Goal: Task Accomplishment & Management: Manage account settings

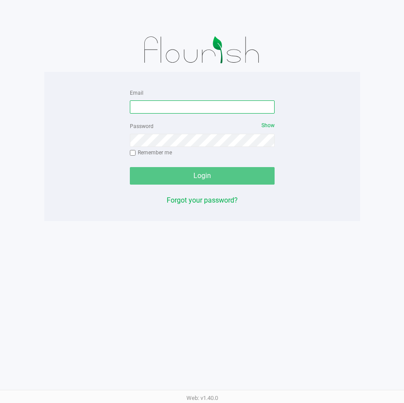
type input "[EMAIL_ADDRESS][DOMAIN_NAME]"
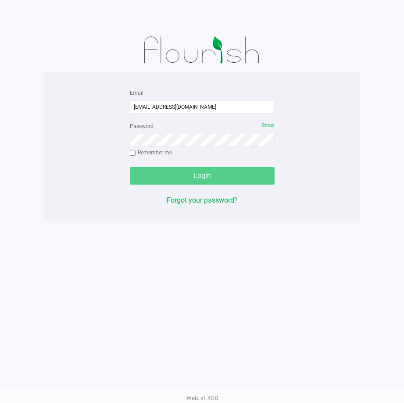
click at [212, 180] on div "Login" at bounding box center [202, 176] width 145 height 18
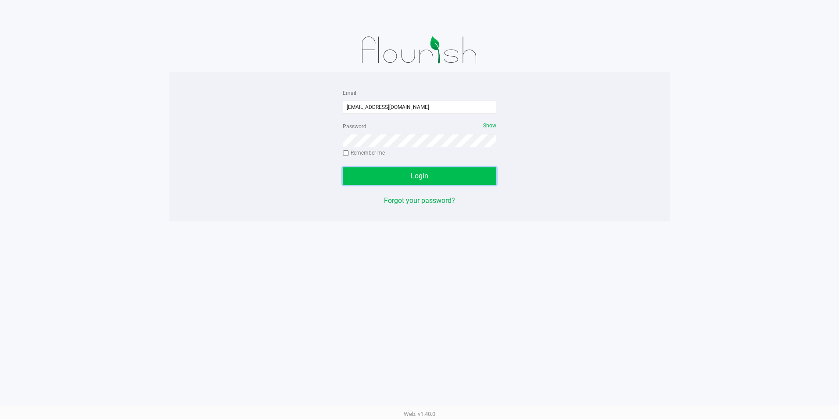
click at [404, 178] on span "Login" at bounding box center [420, 176] width 18 height 8
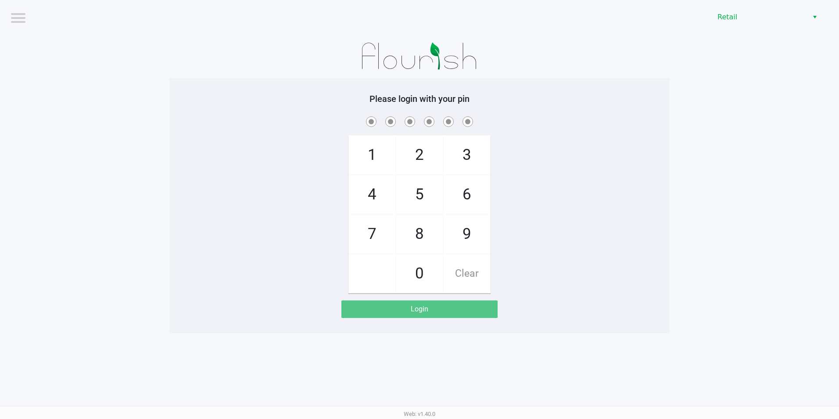
drag, startPoint x: 709, startPoint y: 101, endPoint x: 658, endPoint y: 53, distance: 70.5
click at [404, 53] on div at bounding box center [419, 56] width 500 height 44
click at [404, 234] on span "8" at bounding box center [419, 234] width 47 height 39
checkbox input "true"
click at [404, 150] on span "2" at bounding box center [419, 155] width 47 height 39
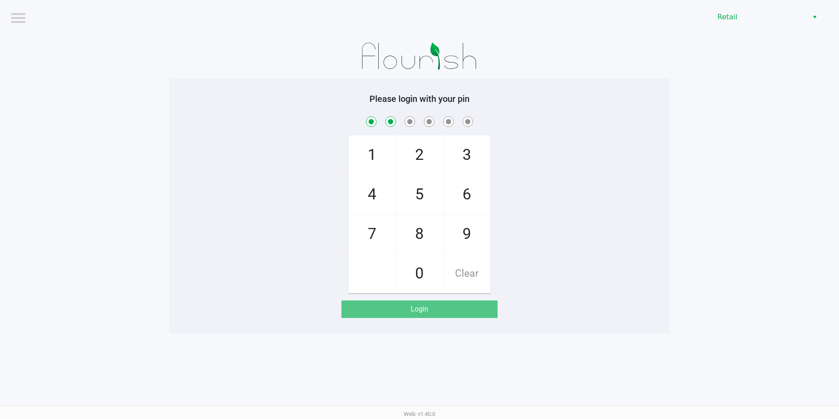
checkbox input "true"
click at [404, 195] on span "6" at bounding box center [467, 194] width 47 height 39
checkbox input "true"
drag, startPoint x: 471, startPoint y: 151, endPoint x: 457, endPoint y: 163, distance: 17.7
click at [404, 152] on span "3" at bounding box center [467, 155] width 47 height 39
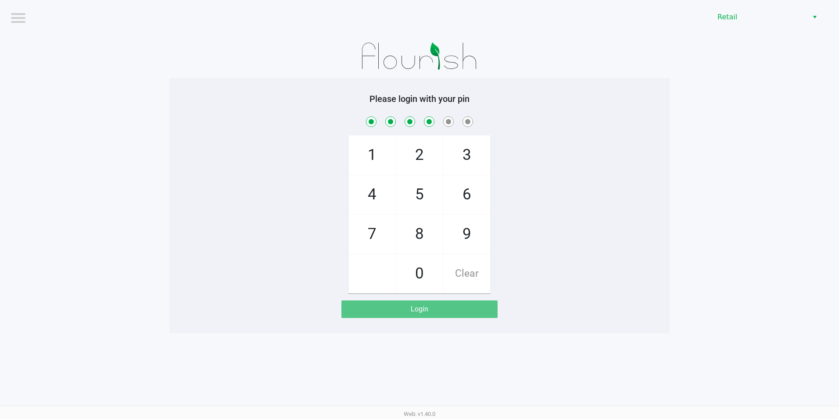
checkbox input "true"
click at [404, 197] on span "5" at bounding box center [419, 194] width 47 height 39
checkbox input "true"
click at [352, 159] on span "1" at bounding box center [372, 155] width 47 height 39
checkbox input "true"
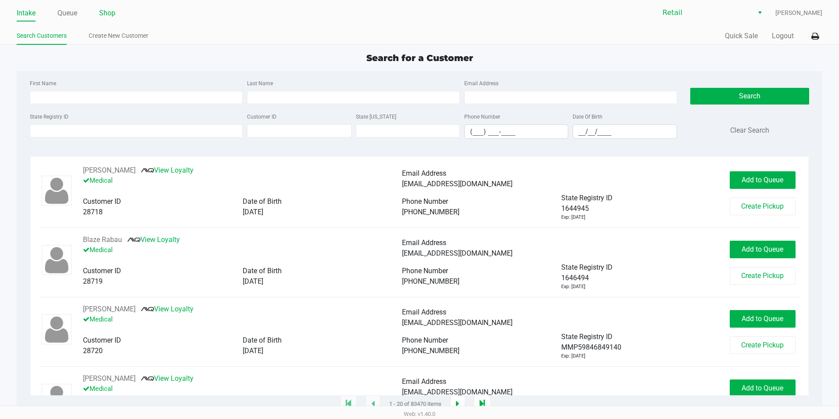
click at [107, 11] on link "Shop" at bounding box center [107, 13] width 16 height 12
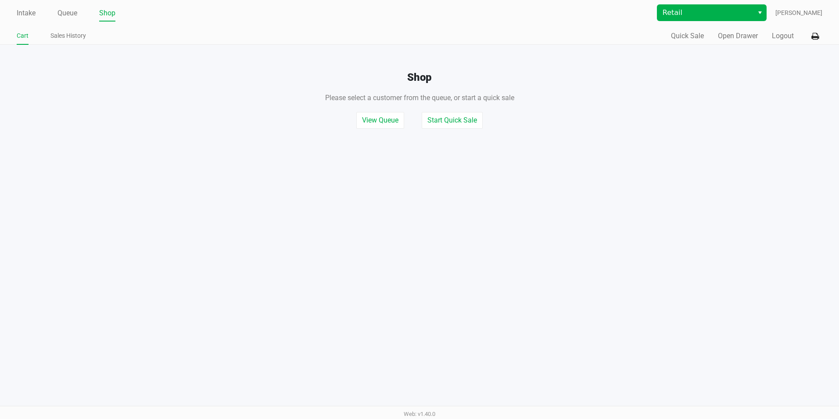
click at [404, 14] on span "Select" at bounding box center [760, 12] width 7 height 11
drag, startPoint x: 775, startPoint y: 101, endPoint x: 759, endPoint y: 93, distance: 17.5
click at [404, 101] on div "Please select a customer from the queue , or start a quick sale" at bounding box center [419, 93] width 852 height 19
click at [404, 33] on icon at bounding box center [815, 36] width 7 height 6
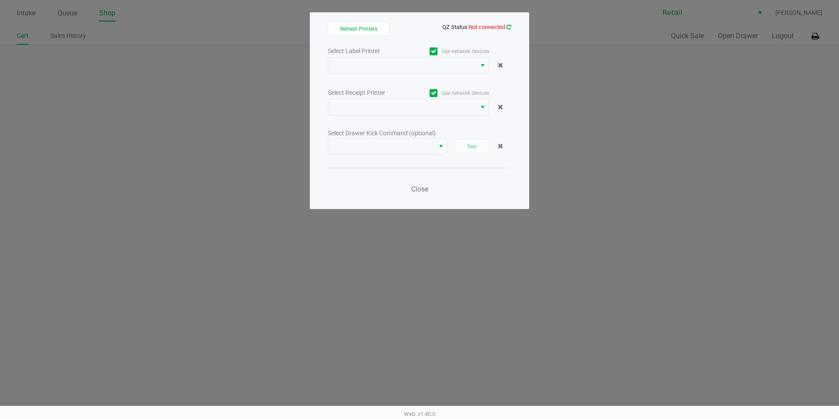
click at [404, 27] on icon at bounding box center [509, 27] width 5 height 6
click at [373, 34] on button "Refresh Printers" at bounding box center [358, 29] width 61 height 14
click at [404, 66] on span "Select" at bounding box center [482, 65] width 7 height 11
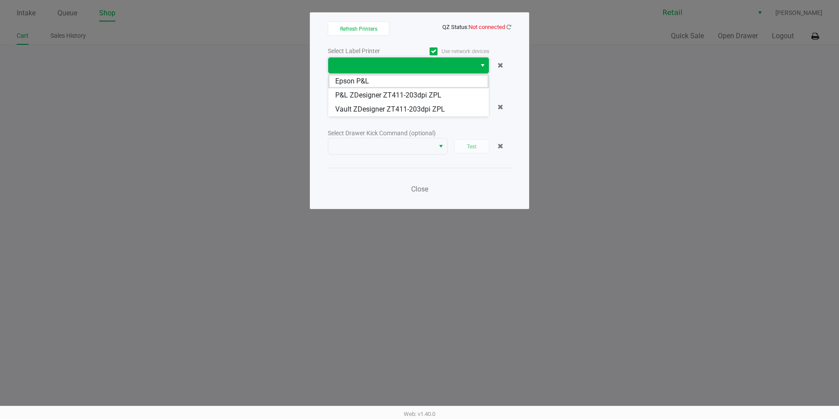
click at [404, 66] on span "Select" at bounding box center [482, 65] width 7 height 11
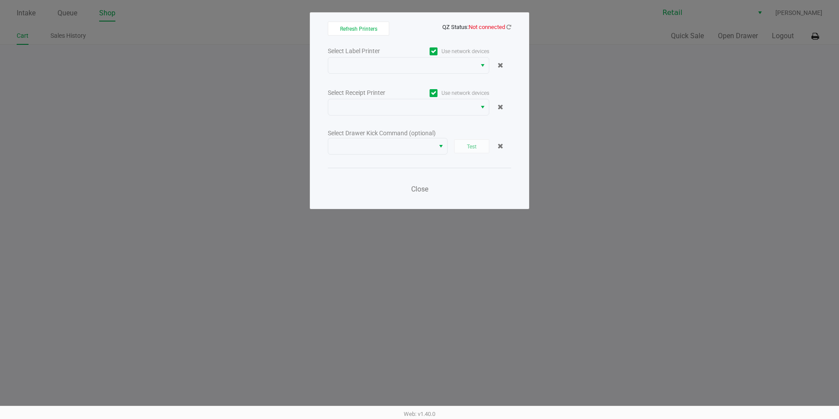
click at [404, 43] on choose-printers "Refresh Printers QZ Status: Not connected Select Label Printer Use network devi…" at bounding box center [419, 111] width 183 height 178
click at [404, 27] on icon at bounding box center [509, 27] width 5 height 6
click at [404, 38] on div "Refresh Printers QZ Status: Connected Select Label Printer Use network devices …" at bounding box center [419, 110] width 219 height 197
click at [404, 92] on span at bounding box center [434, 93] width 8 height 8
click at [0, 0] on input "Use network devices" at bounding box center [0, 0] width 0 height 0
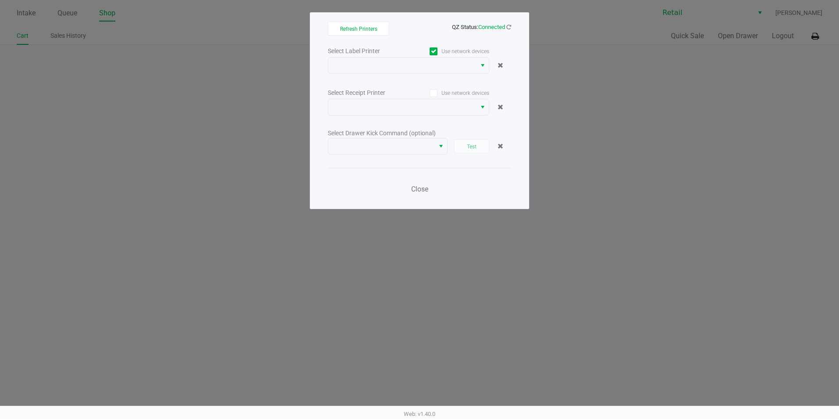
click at [404, 52] on span at bounding box center [434, 51] width 8 height 8
click at [0, 0] on input "Use network devices" at bounding box center [0, 0] width 0 height 0
click at [404, 105] on button "Select" at bounding box center [482, 107] width 13 height 16
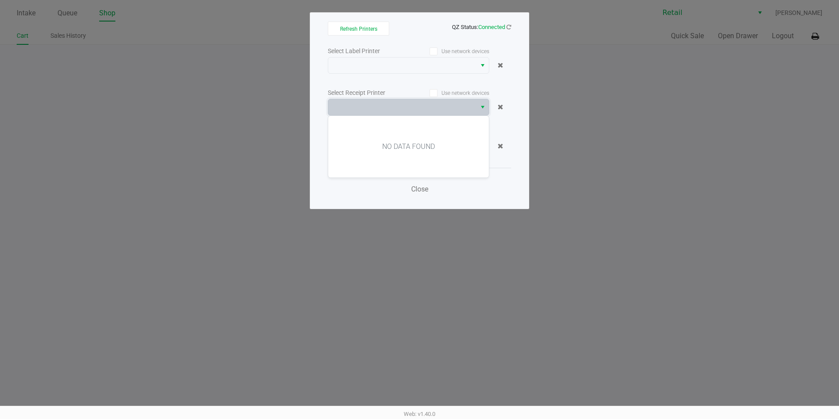
click at [404, 89] on div "Select Receipt Printer Use network devices" at bounding box center [419, 93] width 183 height 12
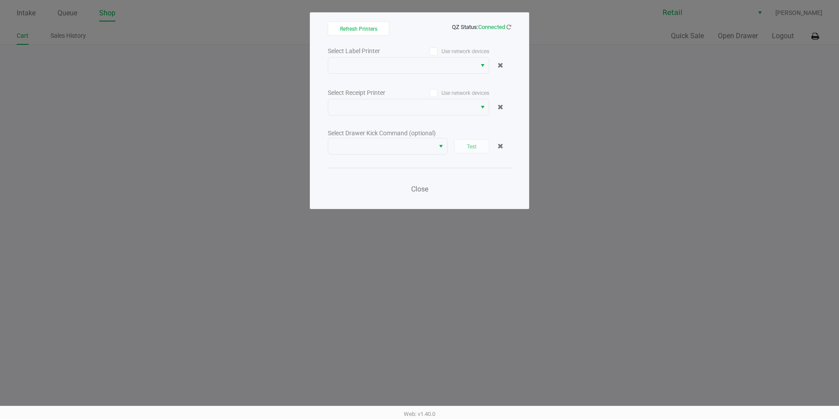
click at [404, 93] on icon at bounding box center [434, 93] width 6 height 0
click at [0, 0] on input "Use network devices" at bounding box center [0, 0] width 0 height 0
click at [404, 108] on button "Select" at bounding box center [482, 107] width 13 height 16
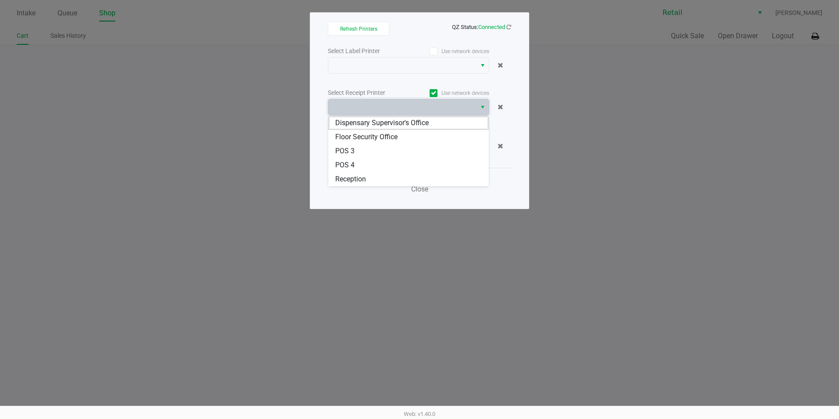
click at [404, 77] on div "Select Label Printer Use network devices Select Receipt Printer Use network dev…" at bounding box center [419, 122] width 183 height 155
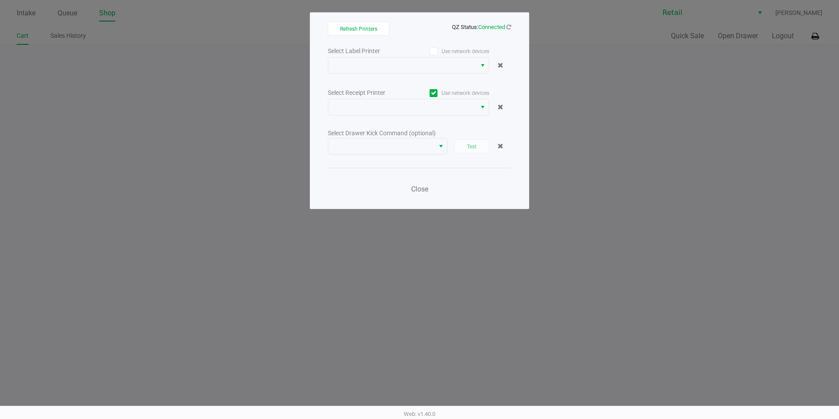
click at [404, 93] on span at bounding box center [434, 93] width 8 height 8
click at [0, 0] on input "Use network devices" at bounding box center [0, 0] width 0 height 0
click at [371, 28] on span "Refresh Printers" at bounding box center [358, 29] width 37 height 6
click at [404, 108] on span "Select" at bounding box center [482, 107] width 7 height 11
click at [404, 125] on div "Refresh Printers QZ Status: Connected Select Label Printer Use network devices …" at bounding box center [419, 110] width 219 height 197
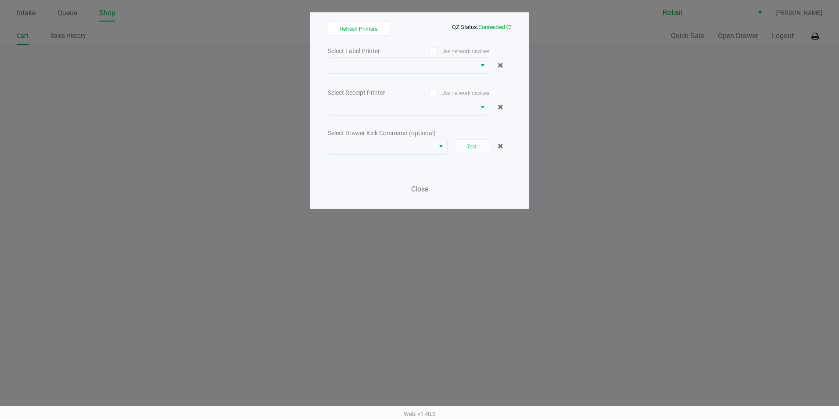
click at [404, 201] on div "Refresh Printers QZ Status: Connected Select Label Printer Use network devices …" at bounding box center [419, 110] width 219 height 197
click at [404, 108] on span "Select" at bounding box center [482, 107] width 7 height 11
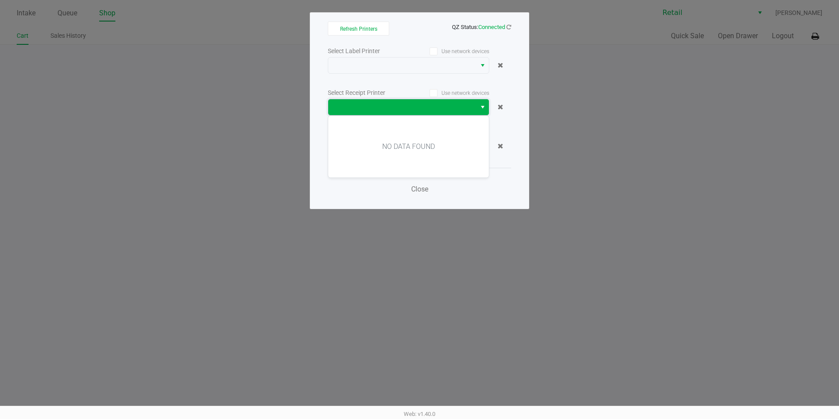
click at [404, 108] on span "Select" at bounding box center [482, 107] width 7 height 11
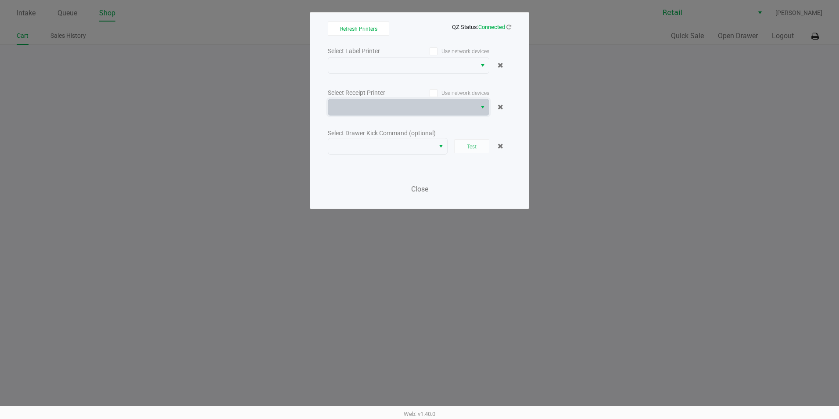
click at [404, 91] on div "Select Receipt Printer Use network devices" at bounding box center [419, 93] width 183 height 12
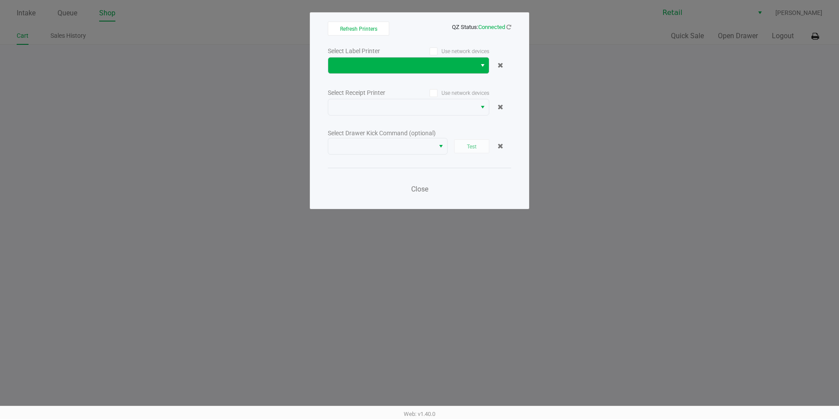
click at [404, 67] on span "Select" at bounding box center [482, 65] width 7 height 11
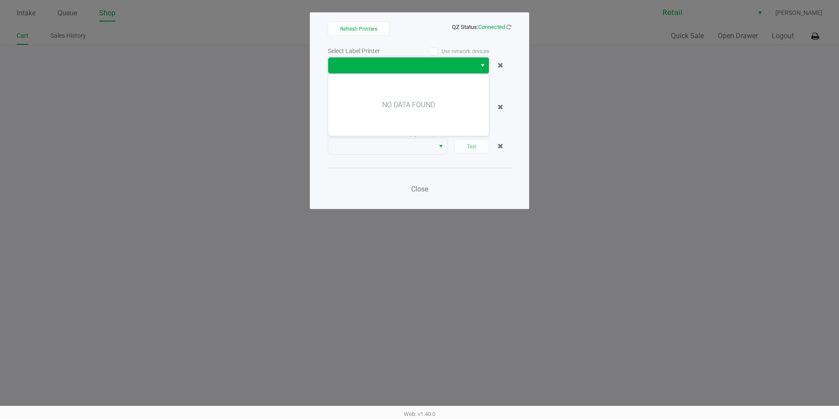
click at [404, 66] on span "Select" at bounding box center [482, 65] width 7 height 11
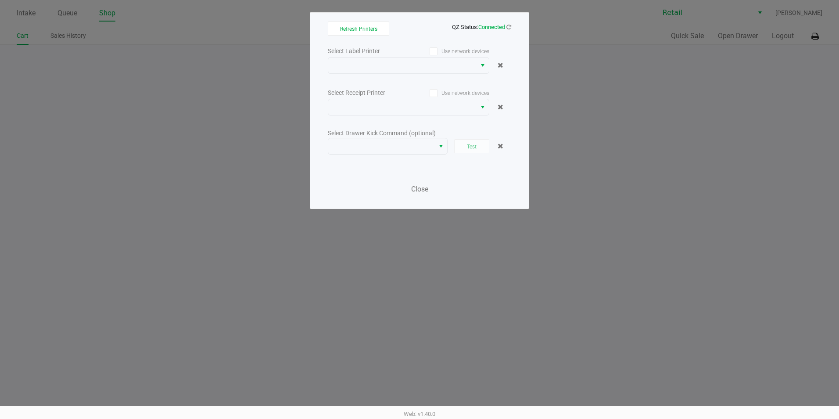
click at [404, 49] on div "Select Label Printer Use network devices" at bounding box center [419, 51] width 183 height 12
drag, startPoint x: 697, startPoint y: 72, endPoint x: 677, endPoint y: 80, distance: 21.4
click at [404, 72] on ngb-modal-window "Refresh Printers QZ Status: Connected Select Label Printer Use network devices …" at bounding box center [419, 209] width 839 height 419
click at [404, 191] on span "Close" at bounding box center [419, 189] width 17 height 8
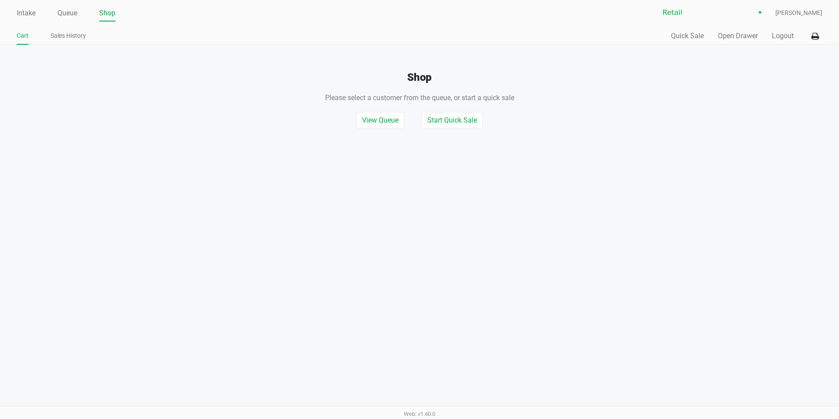
click at [404, 183] on div "Intake Queue Shop Retail [PERSON_NAME] Cart Sales History Quick Sale Open Drawe…" at bounding box center [419, 209] width 839 height 419
click at [404, 36] on icon at bounding box center [815, 36] width 7 height 6
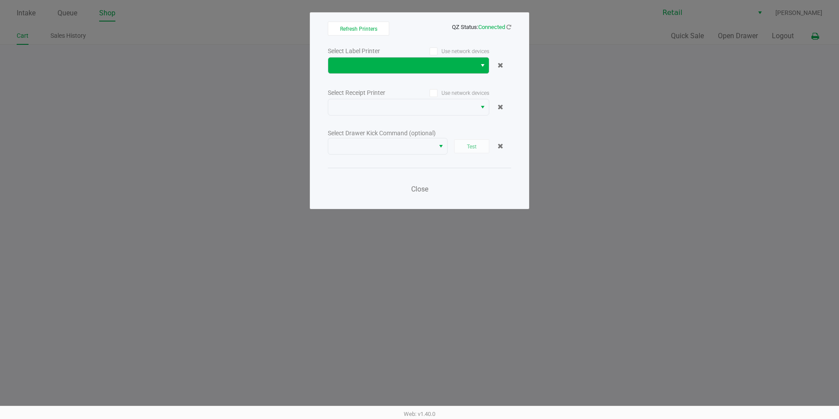
click at [404, 64] on span "Select" at bounding box center [482, 65] width 7 height 11
click at [404, 75] on div "Refresh Printers QZ Status: Connected Select Label Printer Use network devices …" at bounding box center [419, 110] width 219 height 197
click at [190, 82] on ngb-modal-window "Refresh Printers QZ Status: Connected Select Label Printer Use network devices …" at bounding box center [419, 209] width 839 height 419
click at [404, 28] on icon at bounding box center [509, 27] width 5 height 6
click at [404, 65] on span "NO DATA FOUND" at bounding box center [402, 66] width 148 height 16
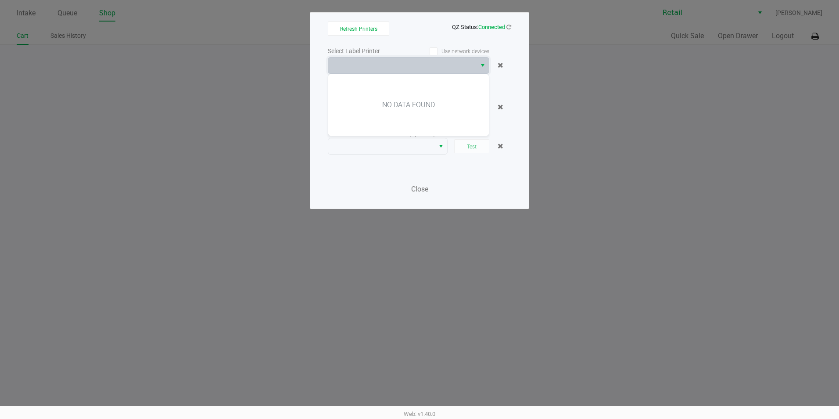
click at [404, 83] on div "Select Label Printer Use network devices Select Receipt Printer Use network dev…" at bounding box center [419, 122] width 183 height 155
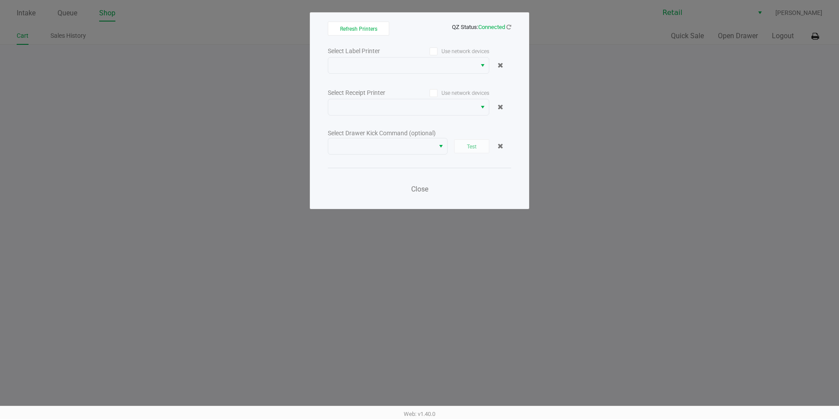
click at [404, 151] on ngb-modal-window "Refresh Printers QZ Status: Connected Select Label Printer Use network devices …" at bounding box center [419, 209] width 839 height 419
click at [404, 106] on span "Select" at bounding box center [482, 107] width 7 height 11
click at [404, 93] on label "Use network devices" at bounding box center [449, 93] width 81 height 8
click at [0, 0] on input "Use network devices" at bounding box center [0, 0] width 0 height 0
click at [404, 108] on span at bounding box center [402, 107] width 137 height 11
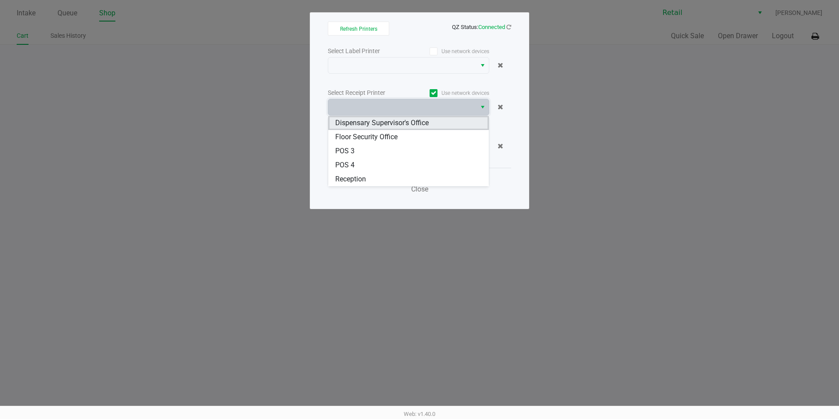
click at [396, 122] on span "Dispensary Supervisor's Office" at bounding box center [382, 123] width 94 height 11
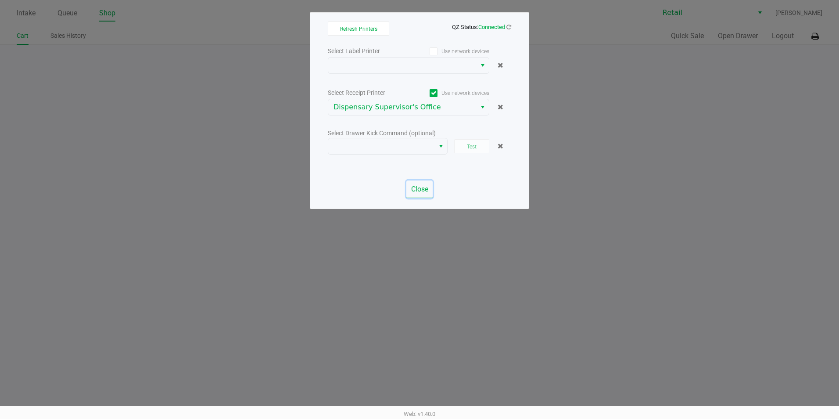
click at [404, 188] on span "Close" at bounding box center [419, 189] width 17 height 8
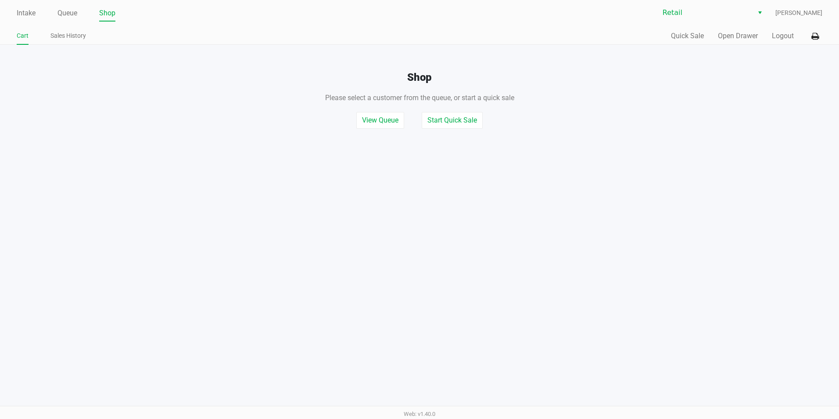
click at [404, 188] on div "Intake Queue Shop Retail [PERSON_NAME] Cart Sales History Quick Sale Open Drawe…" at bounding box center [419, 209] width 839 height 419
click at [71, 40] on link "Sales History" at bounding box center [68, 35] width 36 height 11
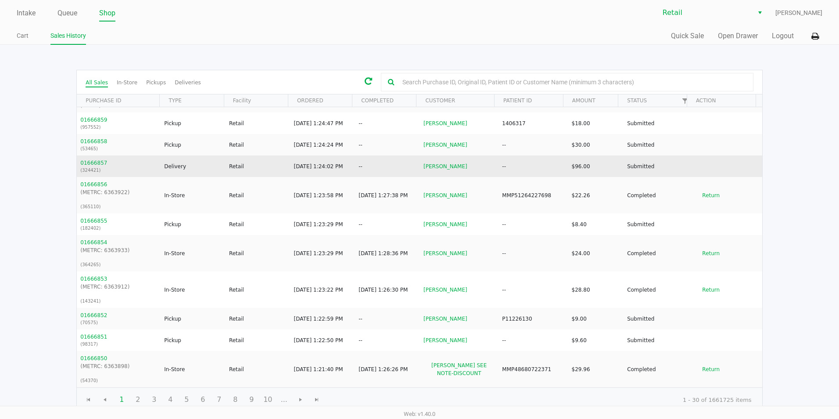
scroll to position [439, 0]
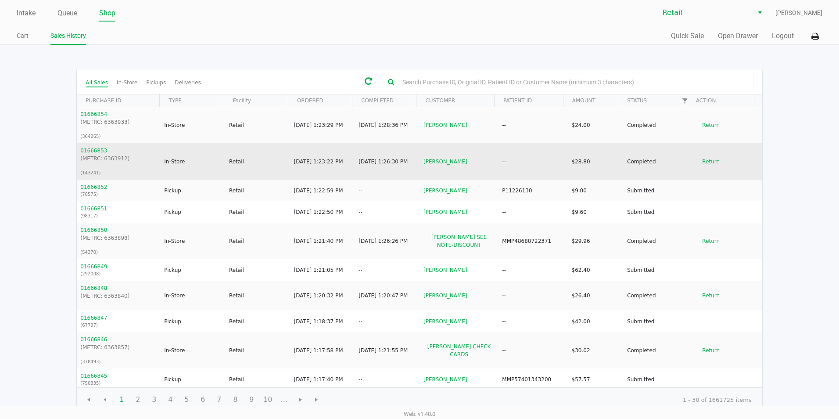
click at [142, 180] on td "01666853 (METRC: 6363912) (143241)" at bounding box center [118, 161] width 83 height 36
click at [94, 155] on button "01666853" at bounding box center [93, 151] width 27 height 8
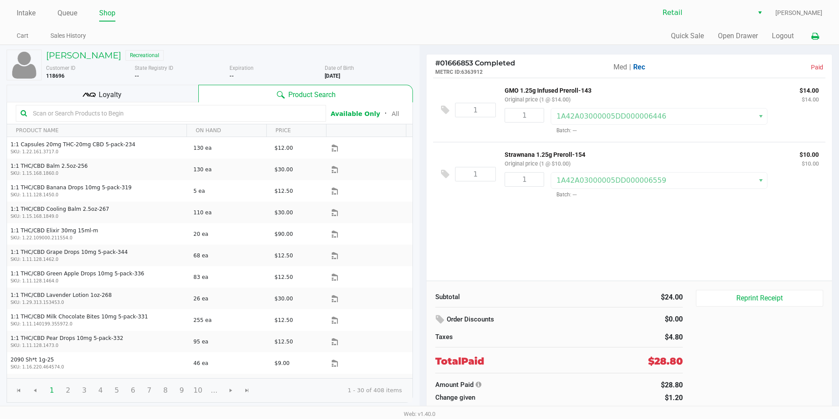
click at [404, 37] on icon at bounding box center [815, 36] width 7 height 6
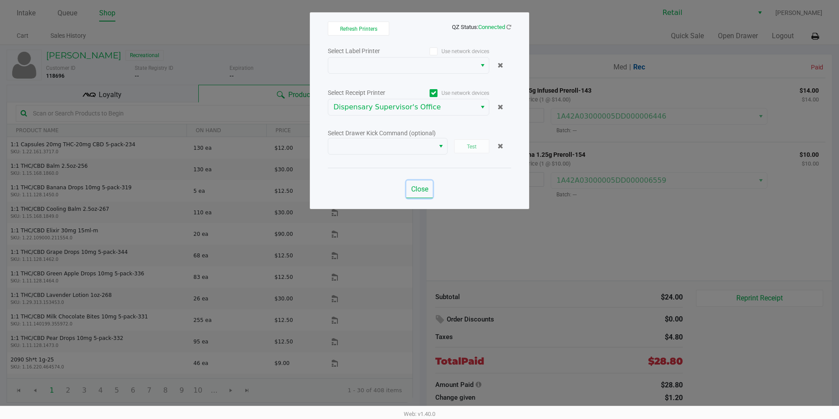
click at [404, 190] on span "Close" at bounding box center [419, 189] width 17 height 8
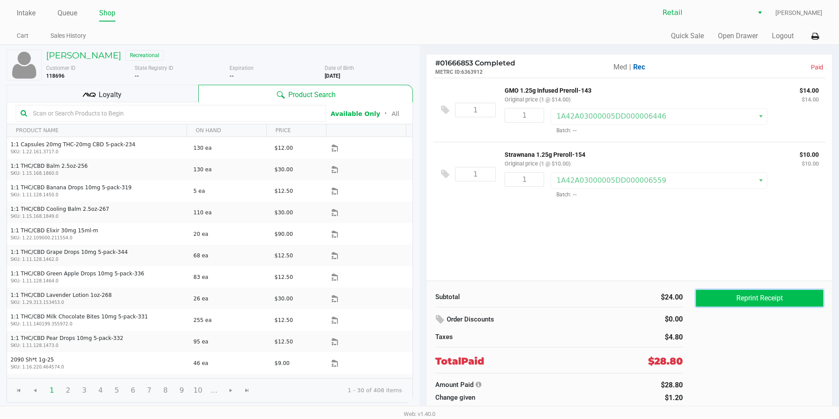
click at [404, 302] on button "Reprint Receipt" at bounding box center [759, 298] width 127 height 17
click at [404, 228] on div "1 GMO 1.25g Infused Preroll-143 Original price (1 @ $14.00) $14.00 $14.00 1 1A4…" at bounding box center [630, 179] width 406 height 203
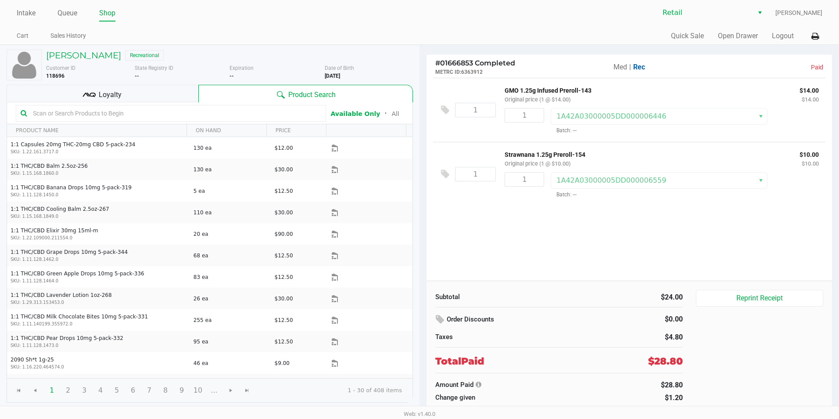
click at [404, 237] on div "1 GMO 1.25g Infused Preroll-143 Original price (1 @ $14.00) $14.00 $14.00 1 1A4…" at bounding box center [630, 179] width 406 height 203
click at [404, 60] on div "# 01666853 Completed METRC ID: 6363912 Med | Rec Paid" at bounding box center [630, 65] width 406 height 23
click at [404, 68] on span "Med" at bounding box center [621, 67] width 14 height 8
drag, startPoint x: 755, startPoint y: 299, endPoint x: 736, endPoint y: 337, distance: 42.2
click at [404, 337] on div "Reprint Receipt Reprint Labels" at bounding box center [763, 346] width 134 height 113
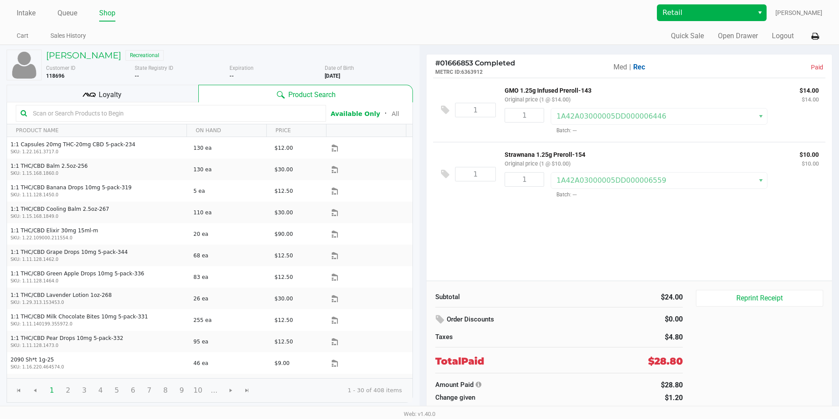
click at [404, 11] on span "Select" at bounding box center [760, 12] width 7 height 11
click at [404, 12] on div "Retail [PERSON_NAME]" at bounding box center [621, 12] width 403 height 17
click at [404, 35] on icon at bounding box center [815, 36] width 7 height 6
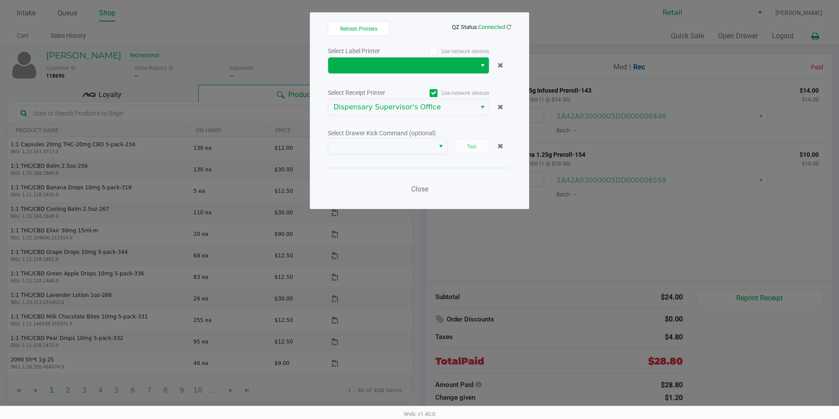
click at [404, 67] on span "Select" at bounding box center [482, 65] width 7 height 11
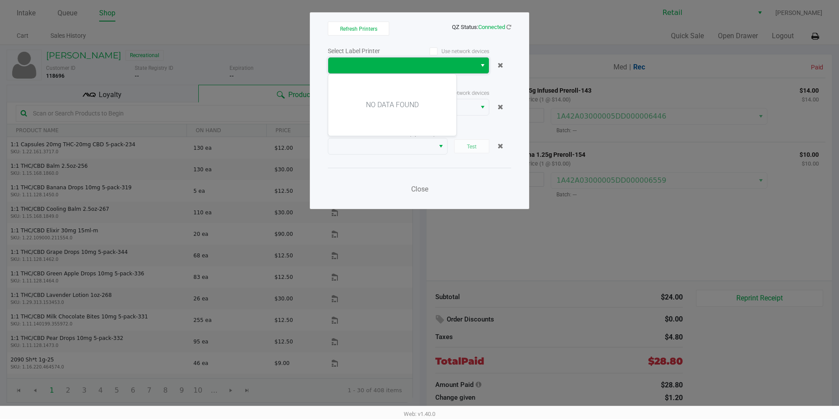
click at [404, 67] on span "Select" at bounding box center [482, 65] width 7 height 11
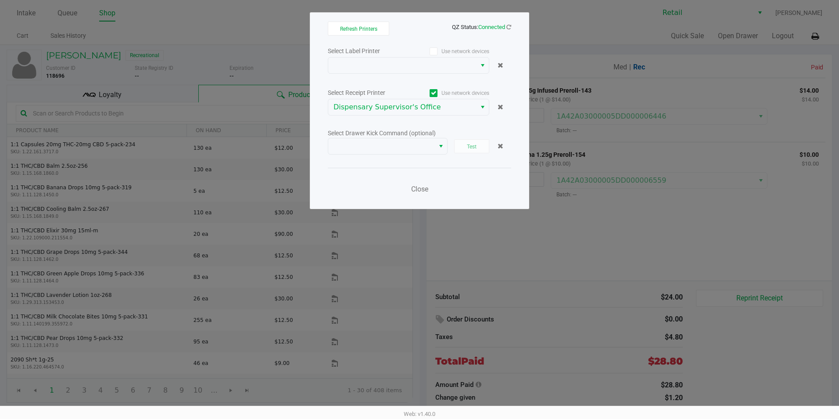
click at [404, 93] on icon at bounding box center [434, 93] width 6 height 0
click at [0, 0] on input "Use network devices" at bounding box center [0, 0] width 0 height 0
click at [404, 106] on button "Select" at bounding box center [482, 107] width 13 height 16
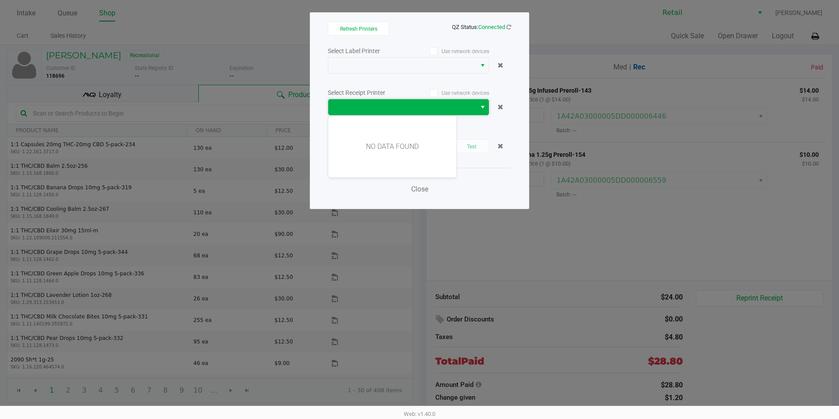
click at [404, 106] on button "Select" at bounding box center [482, 107] width 13 height 16
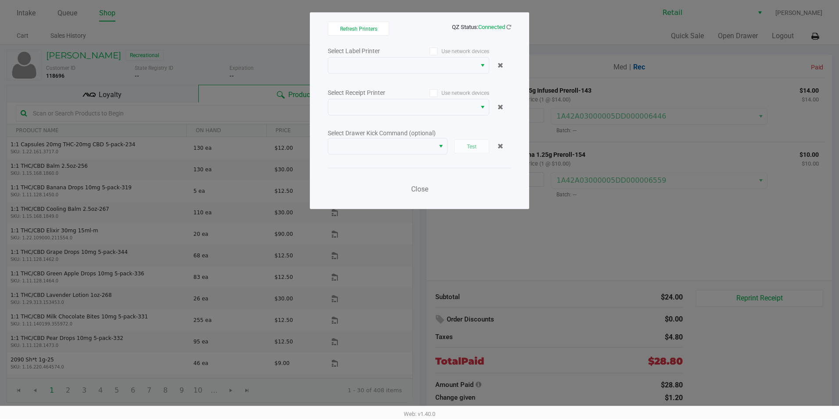
click at [404, 183] on div "Close" at bounding box center [419, 184] width 183 height 32
click at [404, 150] on span "Select" at bounding box center [441, 146] width 7 height 11
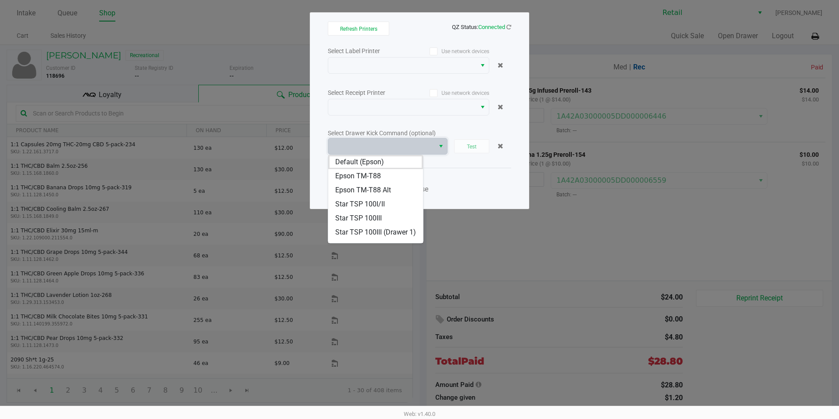
click at [404, 165] on div "Select Label Printer Use network devices Select Receipt Printer Use network dev…" at bounding box center [419, 122] width 183 height 155
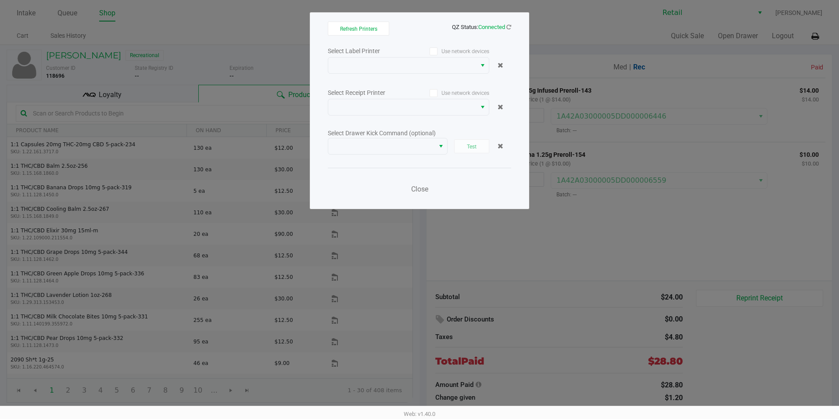
click at [404, 95] on label "Use network devices" at bounding box center [449, 93] width 81 height 8
click at [0, 0] on input "Use network devices" at bounding box center [0, 0] width 0 height 0
click at [404, 51] on icon at bounding box center [434, 51] width 6 height 0
click at [0, 0] on input "Use network devices" at bounding box center [0, 0] width 0 height 0
click at [404, 51] on icon at bounding box center [434, 51] width 6 height 0
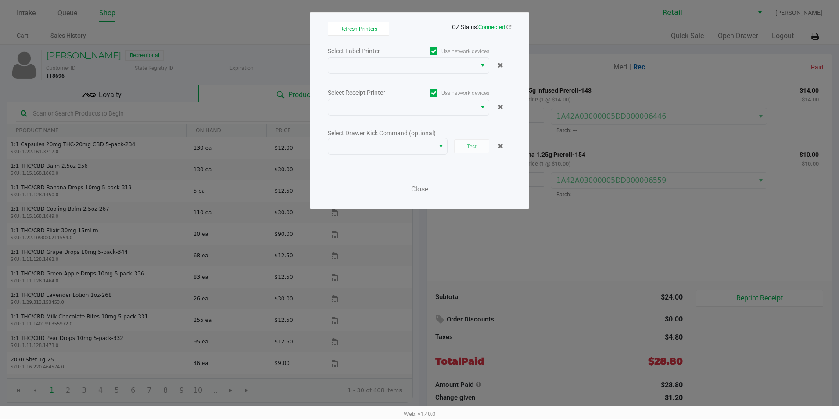
click at [0, 0] on input "Use network devices" at bounding box center [0, 0] width 0 height 0
click at [404, 106] on span "Select" at bounding box center [482, 107] width 7 height 11
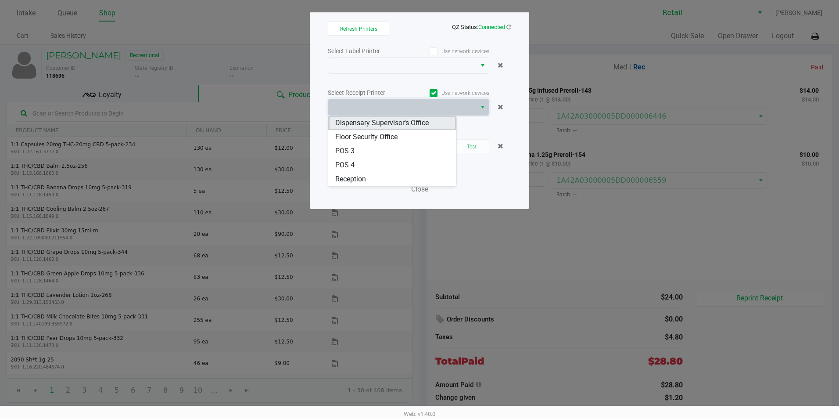
click at [395, 120] on span "Dispensary Supervisor's Office" at bounding box center [382, 123] width 94 height 11
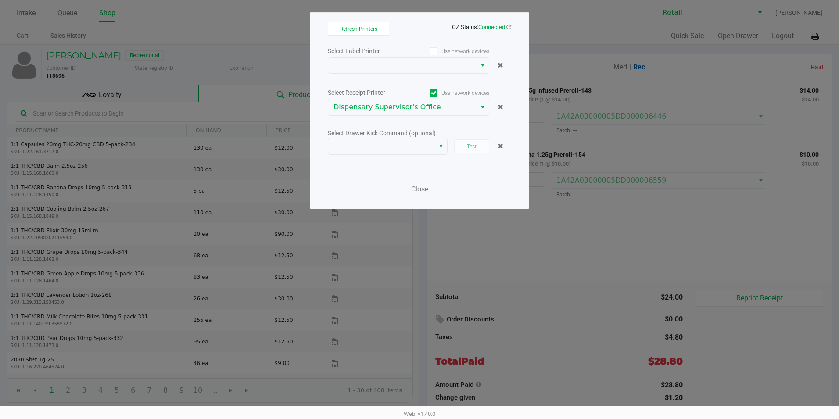
click at [404, 121] on div "Select Label Printer Use network devices Select Receipt Printer Use network dev…" at bounding box center [419, 122] width 183 height 155
click at [404, 193] on button "Close" at bounding box center [419, 189] width 26 height 18
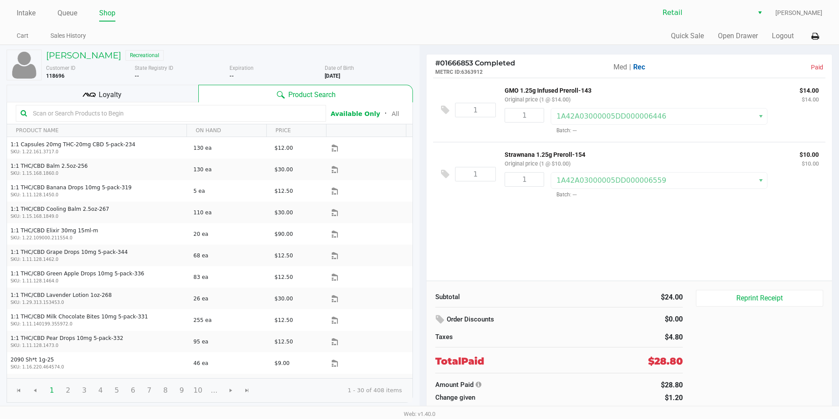
click at [404, 201] on div "1 Strawnana 1.25g Preroll-154 Original price (1 @ $10.00) $10.00 $10.00 1 1A42A…" at bounding box center [629, 174] width 392 height 64
click at [404, 68] on p "Paid" at bounding box center [758, 67] width 129 height 9
click at [404, 304] on button "Reprint Receipt" at bounding box center [759, 298] width 127 height 17
click at [404, 297] on button "Reprint Receipt" at bounding box center [759, 298] width 127 height 17
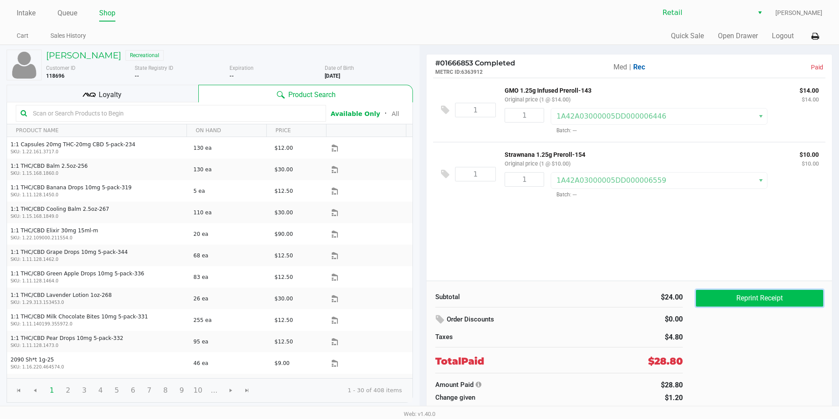
click at [404, 297] on button "Reprint Receipt" at bounding box center [759, 298] width 127 height 17
drag, startPoint x: 750, startPoint y: 297, endPoint x: 744, endPoint y: 301, distance: 7.7
click at [404, 301] on button "Reprint Receipt" at bounding box center [759, 298] width 127 height 17
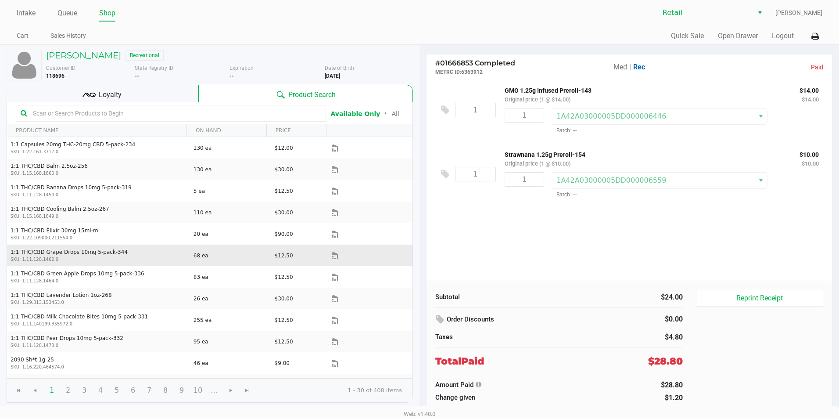
drag, startPoint x: 560, startPoint y: 298, endPoint x: 356, endPoint y: 245, distance: 210.2
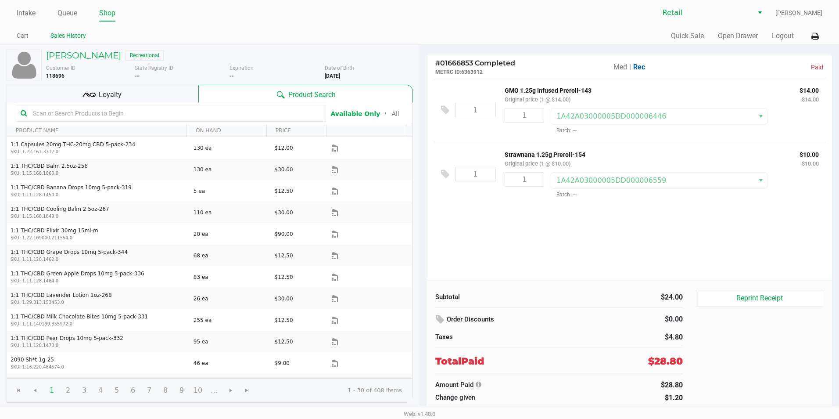
click at [71, 39] on link "Sales History" at bounding box center [68, 35] width 36 height 11
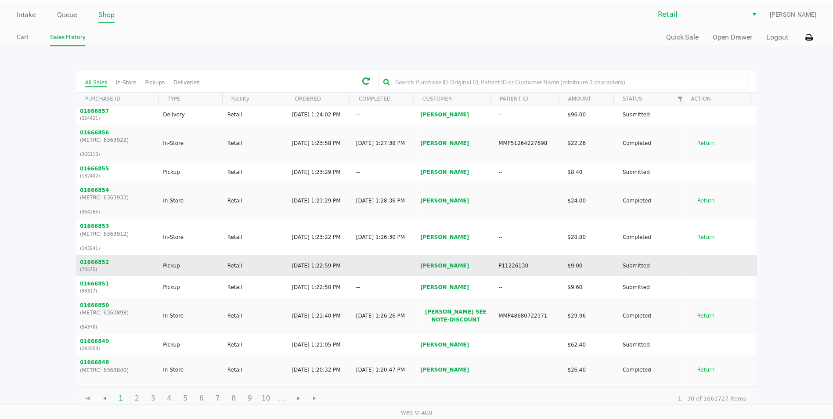
scroll to position [439, 0]
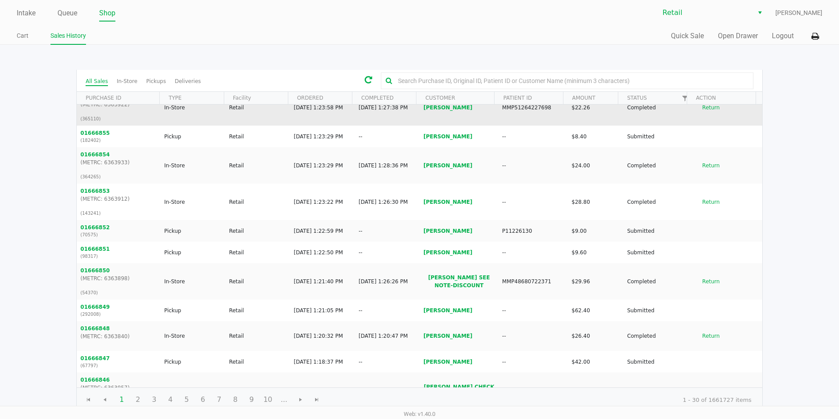
click at [97, 101] on button "01666856" at bounding box center [94, 97] width 29 height 8
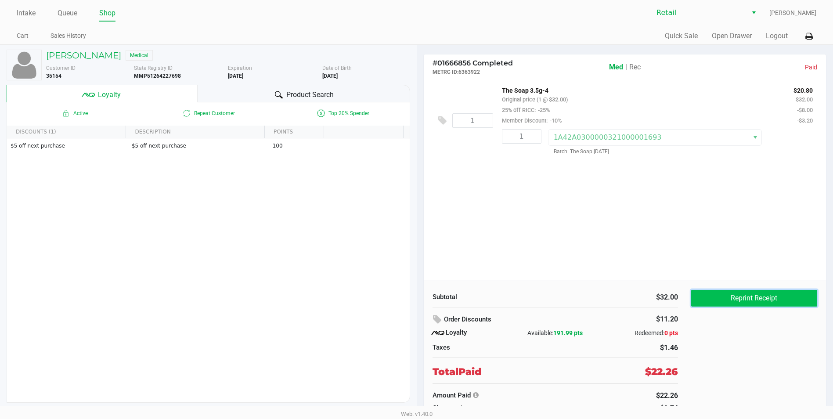
click at [404, 296] on button "Reprint Receipt" at bounding box center [754, 298] width 126 height 17
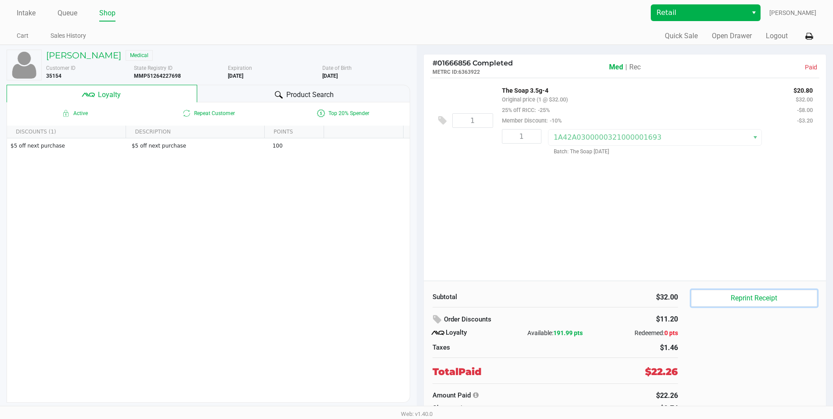
click at [404, 14] on span "Select" at bounding box center [753, 12] width 7 height 11
click at [404, 115] on div "The Soap 3.5g-4 Original price (1 @ $32.00) 25% off RICC: -25% Member Discount:…" at bounding box center [640, 105] width 291 height 41
click at [404, 36] on icon at bounding box center [808, 36] width 7 height 6
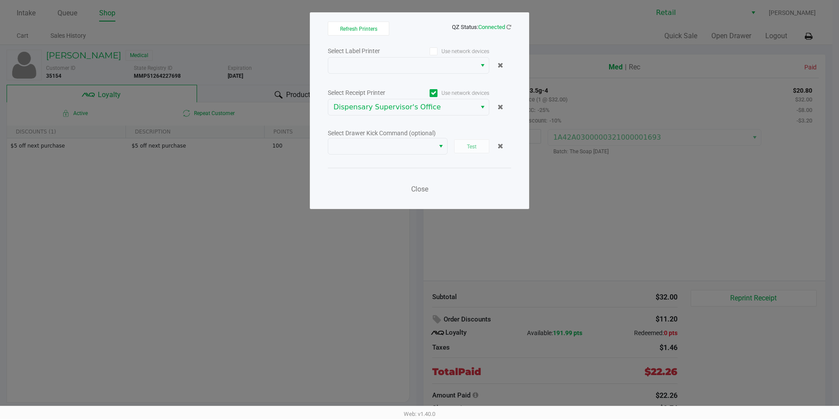
click at [404, 93] on icon at bounding box center [434, 93] width 6 height 0
click at [0, 0] on input "Use network devices" at bounding box center [0, 0] width 0 height 0
click at [404, 108] on span "Select" at bounding box center [482, 107] width 7 height 11
click at [404, 127] on div "Refresh Printers QZ Status: Connected Select Label Printer Use network devices …" at bounding box center [419, 110] width 219 height 197
click at [404, 29] on icon at bounding box center [509, 27] width 5 height 6
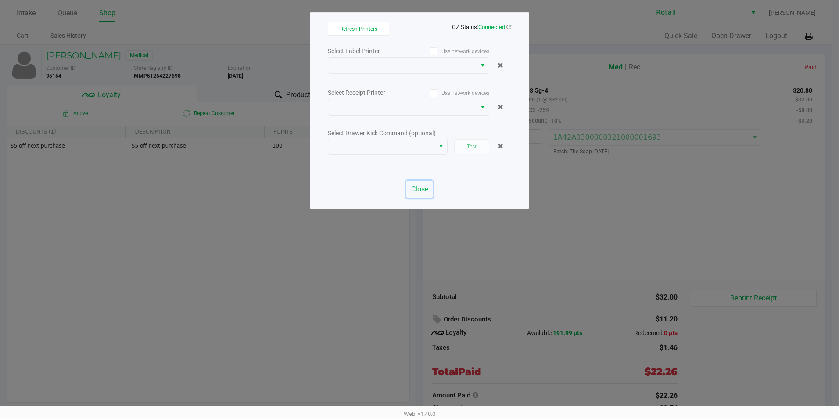
click at [404, 187] on span "Close" at bounding box center [419, 189] width 17 height 8
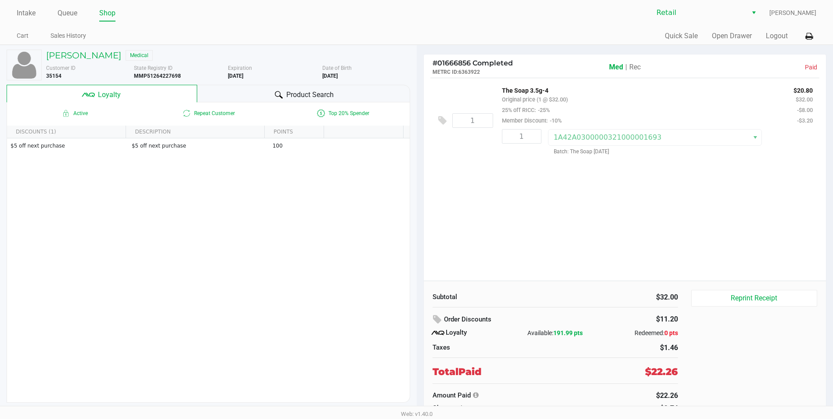
click at [404, 208] on div "1 The Soap 3.5g-4 Original price (1 @ $32.00) 25% off RICC: -25% Member Discoun…" at bounding box center [625, 179] width 403 height 203
